Goal: Find specific page/section: Find specific page/section

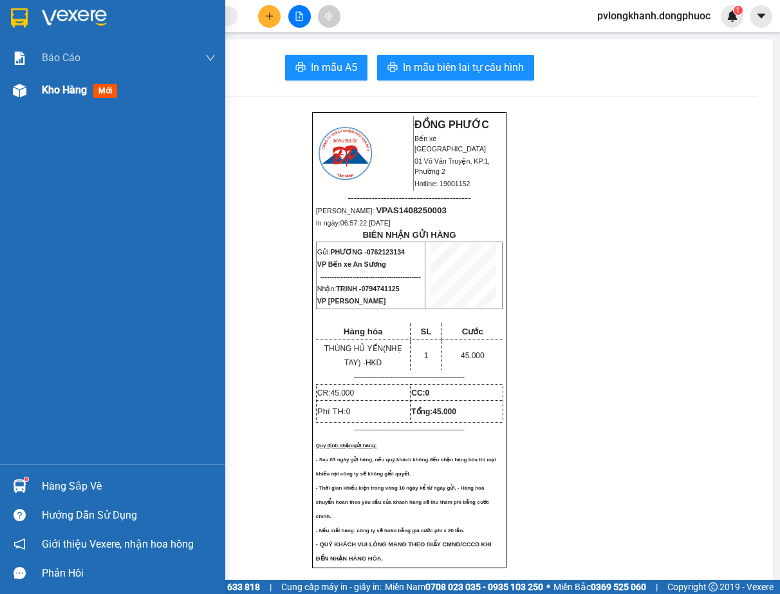
click at [81, 87] on span "Kho hàng" at bounding box center [64, 90] width 45 height 12
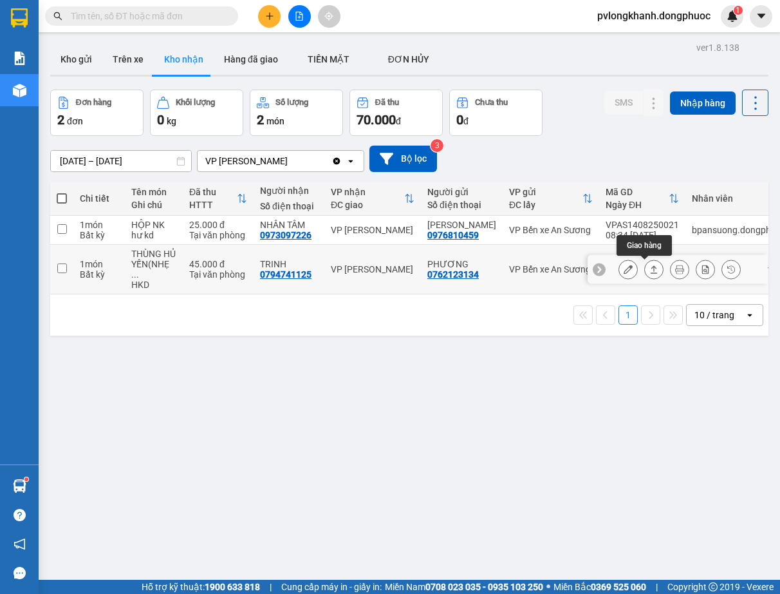
click at [650, 271] on icon at bounding box center [654, 269] width 9 height 9
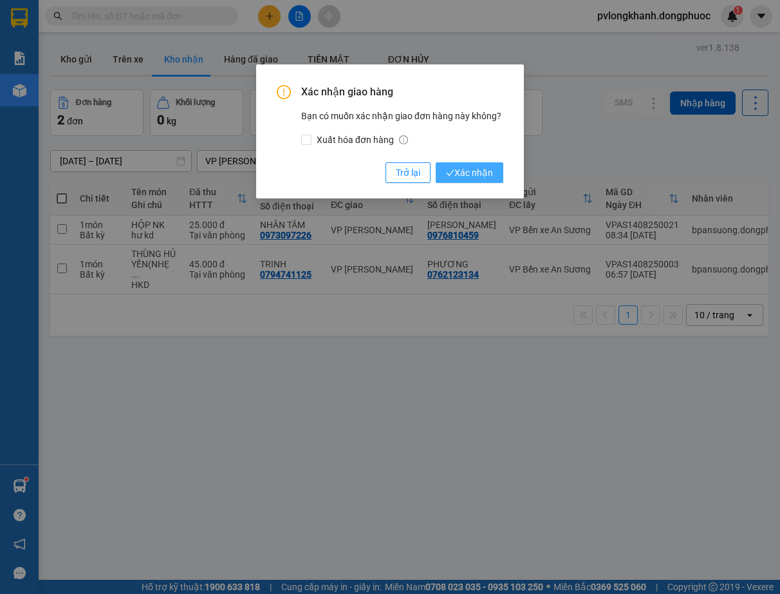
click at [474, 174] on span "Xác nhận" at bounding box center [469, 172] width 47 height 14
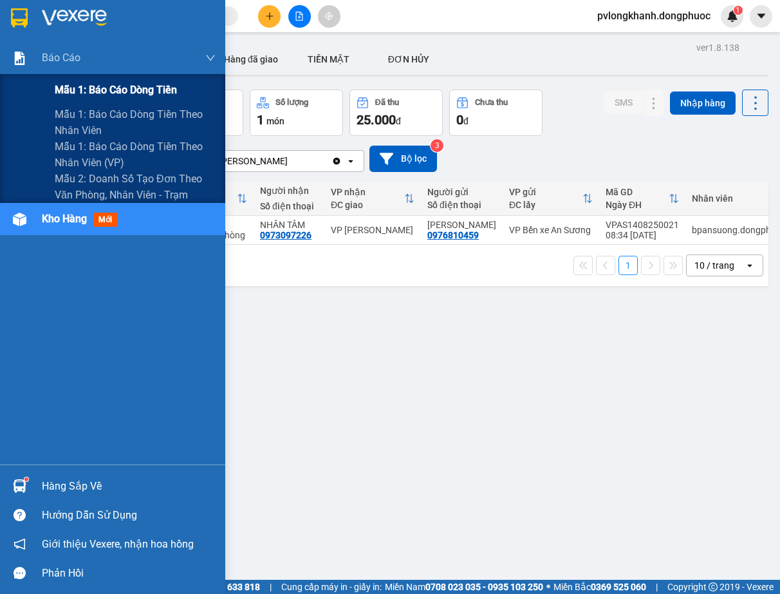
click at [124, 88] on span "Mẫu 1: Báo cáo dòng tiền" at bounding box center [116, 90] width 122 height 16
